Goal: Task Accomplishment & Management: Use online tool/utility

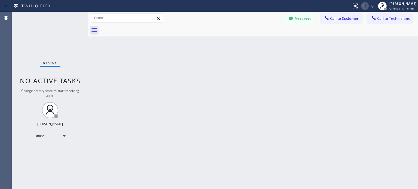
click at [363, 8] on icon at bounding box center [364, 6] width 7 height 7
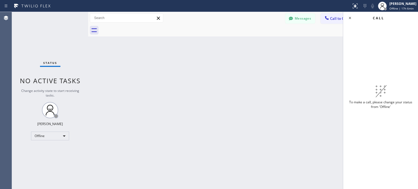
drag, startPoint x: 192, startPoint y: 139, endPoint x: 186, endPoint y: 140, distance: 5.8
click at [189, 139] on div "Back to Dashboard Change Sender ID Customers Technicians MI Mazharul Islam [DAT…" at bounding box center [253, 100] width 330 height 177
click at [61, 135] on div "Offline" at bounding box center [50, 136] width 38 height 9
click at [50, 150] on li "Available" at bounding box center [49, 150] width 37 height 7
click at [288, 77] on div "Back to Dashboard Change Sender ID Customers Technicians MI Mazharul Islam [DAT…" at bounding box center [253, 100] width 330 height 177
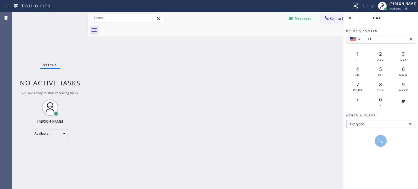
click at [383, 38] on input "+1" at bounding box center [389, 39] width 51 height 9
type input "[PHONE_NUMBER]"
drag, startPoint x: 377, startPoint y: 140, endPoint x: 373, endPoint y: 128, distance: 12.5
click at [377, 140] on icon at bounding box center [380, 141] width 7 height 7
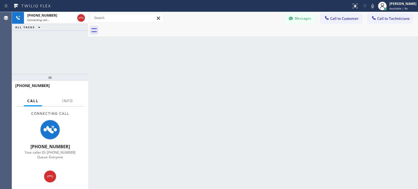
drag, startPoint x: 247, startPoint y: 141, endPoint x: 220, endPoint y: 152, distance: 29.0
click at [247, 141] on div "Back to Dashboard Change Sender ID Customers Technicians MI Mazharul Islam [DAT…" at bounding box center [253, 100] width 330 height 177
click at [53, 176] on icon at bounding box center [50, 176] width 7 height 7
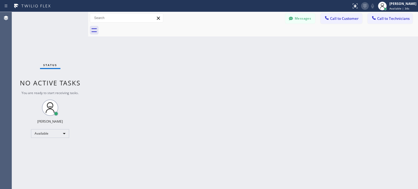
click at [363, 6] on icon at bounding box center [364, 6] width 7 height 7
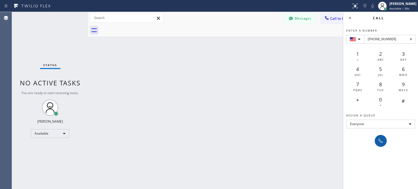
type input "[PHONE_NUMBER]"
click at [378, 140] on icon at bounding box center [380, 141] width 7 height 7
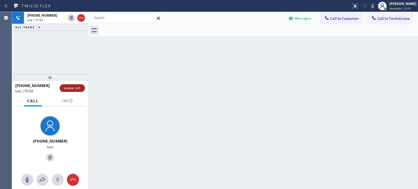
click at [76, 88] on span "HANG UP" at bounding box center [72, 88] width 17 height 4
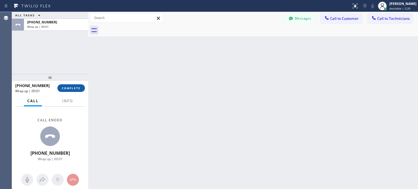
click at [75, 89] on span "COMPLETE" at bounding box center [71, 88] width 19 height 4
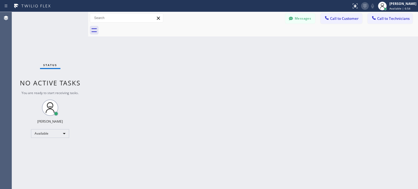
click at [365, 6] on icon at bounding box center [364, 6] width 7 height 7
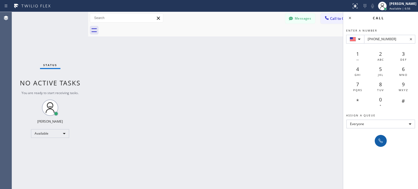
type input "[PHONE_NUMBER]"
click at [379, 141] on icon at bounding box center [380, 141] width 7 height 7
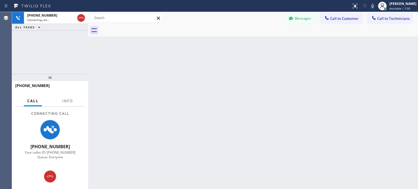
click at [271, 155] on div "Back to Dashboard Change Sender ID Customers Technicians MI Mazharul Islam [DAT…" at bounding box center [253, 100] width 330 height 177
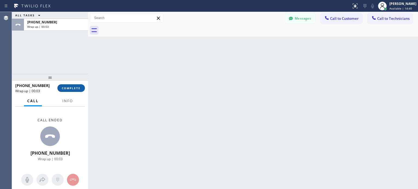
click at [72, 85] on button "COMPLETE" at bounding box center [70, 88] width 27 height 8
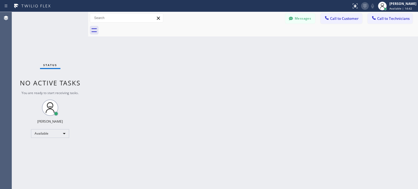
click at [361, 8] on icon at bounding box center [364, 6] width 7 height 7
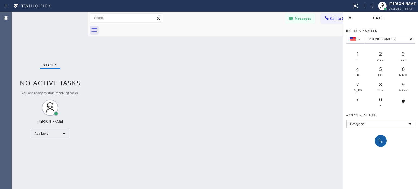
type input "[PHONE_NUMBER]"
click at [383, 140] on icon at bounding box center [380, 141] width 7 height 7
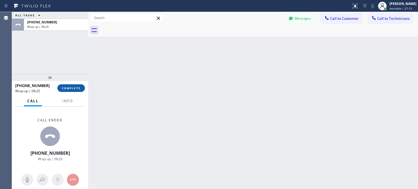
click at [73, 88] on span "COMPLETE" at bounding box center [71, 88] width 19 height 4
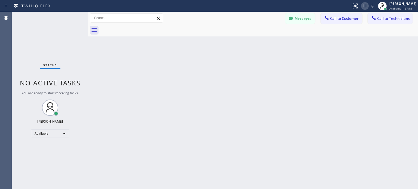
click at [363, 7] on icon at bounding box center [364, 6] width 7 height 7
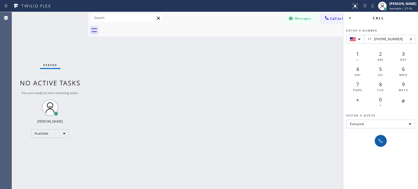
type input "+1 [PHONE_NUMBER]"
click at [379, 138] on icon at bounding box center [380, 141] width 7 height 7
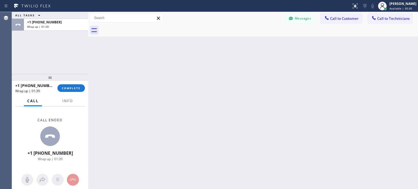
drag, startPoint x: 79, startPoint y: 88, endPoint x: 116, endPoint y: 70, distance: 40.9
click at [79, 88] on span "COMPLETE" at bounding box center [71, 88] width 19 height 4
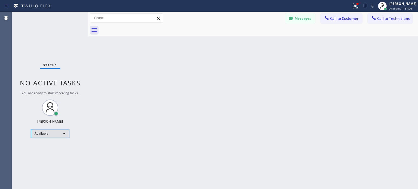
click at [60, 134] on div "Available" at bounding box center [50, 133] width 38 height 9
click at [51, 147] on li "Available" at bounding box center [49, 147] width 37 height 7
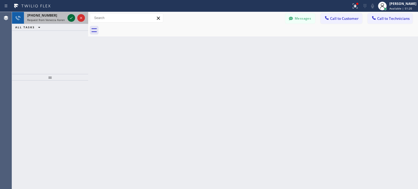
click at [72, 19] on icon at bounding box center [71, 18] width 7 height 7
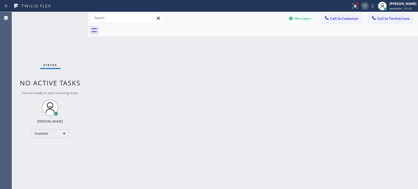
click at [366, 5] on icon at bounding box center [364, 6] width 7 height 7
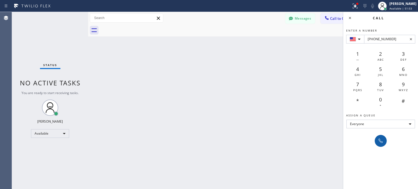
type input "[PHONE_NUMBER]"
drag, startPoint x: 377, startPoint y: 139, endPoint x: 216, endPoint y: 0, distance: 212.5
click at [377, 138] on icon at bounding box center [380, 141] width 7 height 7
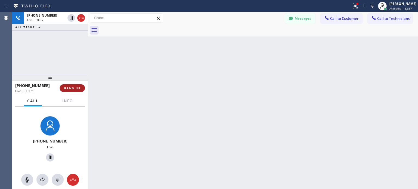
click at [78, 88] on span "HANG UP" at bounding box center [72, 88] width 17 height 4
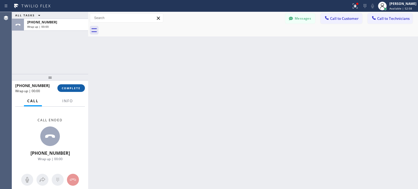
click at [72, 88] on span "COMPLETE" at bounding box center [71, 88] width 19 height 4
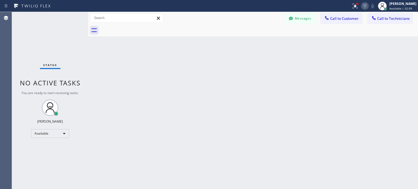
click at [366, 8] on icon at bounding box center [364, 6] width 7 height 7
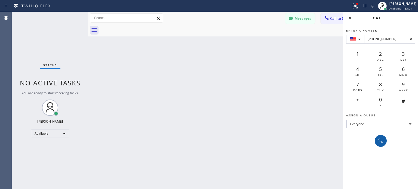
type input "[PHONE_NUMBER]"
click at [381, 140] on icon at bounding box center [380, 141] width 7 height 7
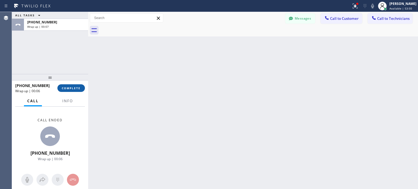
click at [63, 88] on span "COMPLETE" at bounding box center [71, 88] width 19 height 4
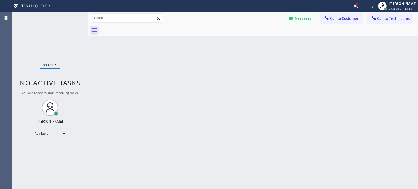
click at [363, 6] on icon at bounding box center [364, 6] width 7 height 7
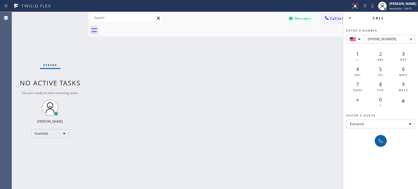
type input "[PHONE_NUMBER]"
drag, startPoint x: 382, startPoint y: 141, endPoint x: 285, endPoint y: 44, distance: 137.1
click at [382, 141] on icon at bounding box center [380, 141] width 7 height 7
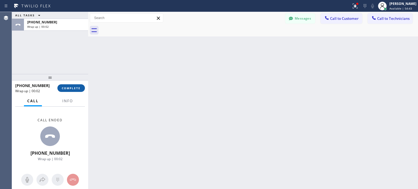
click at [69, 86] on span "COMPLETE" at bounding box center [71, 88] width 19 height 4
click at [364, 5] on icon at bounding box center [364, 6] width 7 height 7
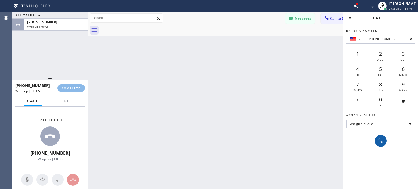
type input "[PHONE_NUMBER]"
click at [379, 140] on icon at bounding box center [380, 141] width 7 height 7
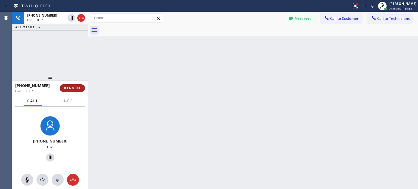
click at [71, 91] on button "HANG UP" at bounding box center [72, 88] width 25 height 8
click at [74, 88] on span "HANG UP" at bounding box center [72, 88] width 17 height 4
click at [367, 7] on div at bounding box center [365, 6] width 8 height 7
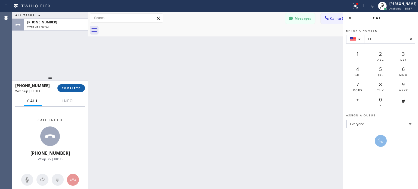
drag, startPoint x: 383, startPoint y: 38, endPoint x: 79, endPoint y: 86, distance: 307.3
click at [79, 86] on button "COMPLETE" at bounding box center [70, 88] width 27 height 8
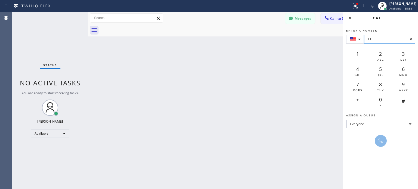
click at [378, 41] on input "+1" at bounding box center [389, 39] width 51 height 9
paste input "[PHONE_NUMBER]"
type input "[PHONE_NUMBER]"
drag, startPoint x: 376, startPoint y: 140, endPoint x: 363, endPoint y: 133, distance: 15.6
click at [376, 140] on button at bounding box center [380, 141] width 12 height 12
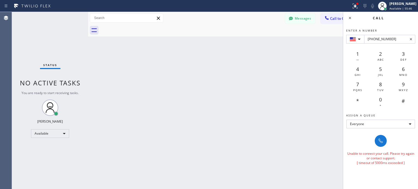
drag, startPoint x: 258, startPoint y: 110, endPoint x: 326, endPoint y: 62, distance: 83.9
click at [258, 110] on div "Back to Dashboard Change Sender ID Customers Technicians MI Mazharul Islam [DAT…" at bounding box center [253, 100] width 330 height 177
click at [382, 140] on icon at bounding box center [380, 141] width 7 height 7
